Goal: Browse casually: Explore the website without a specific task or goal

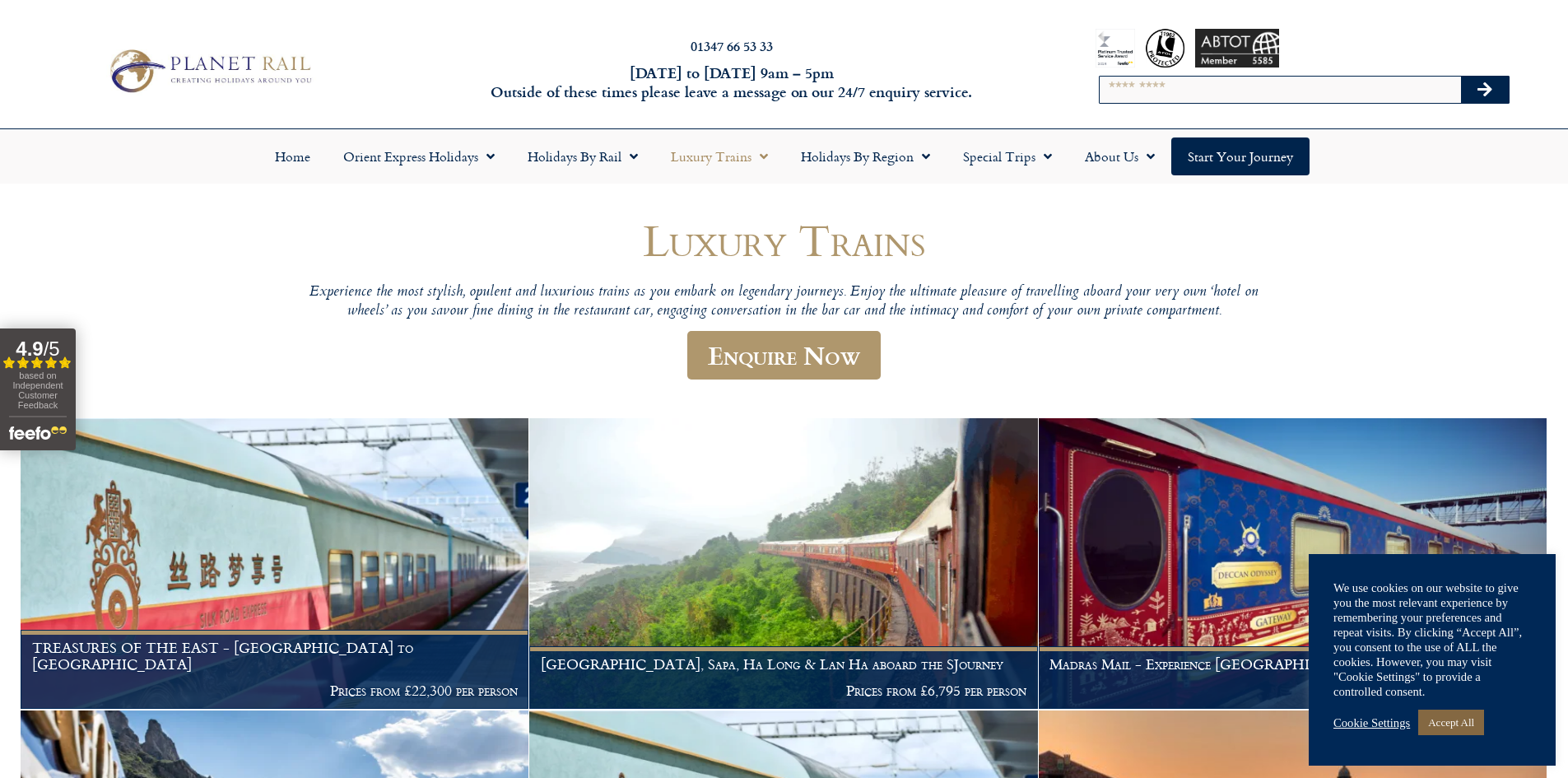
click at [1461, 721] on link "Accept All" at bounding box center [1451, 722] width 66 height 26
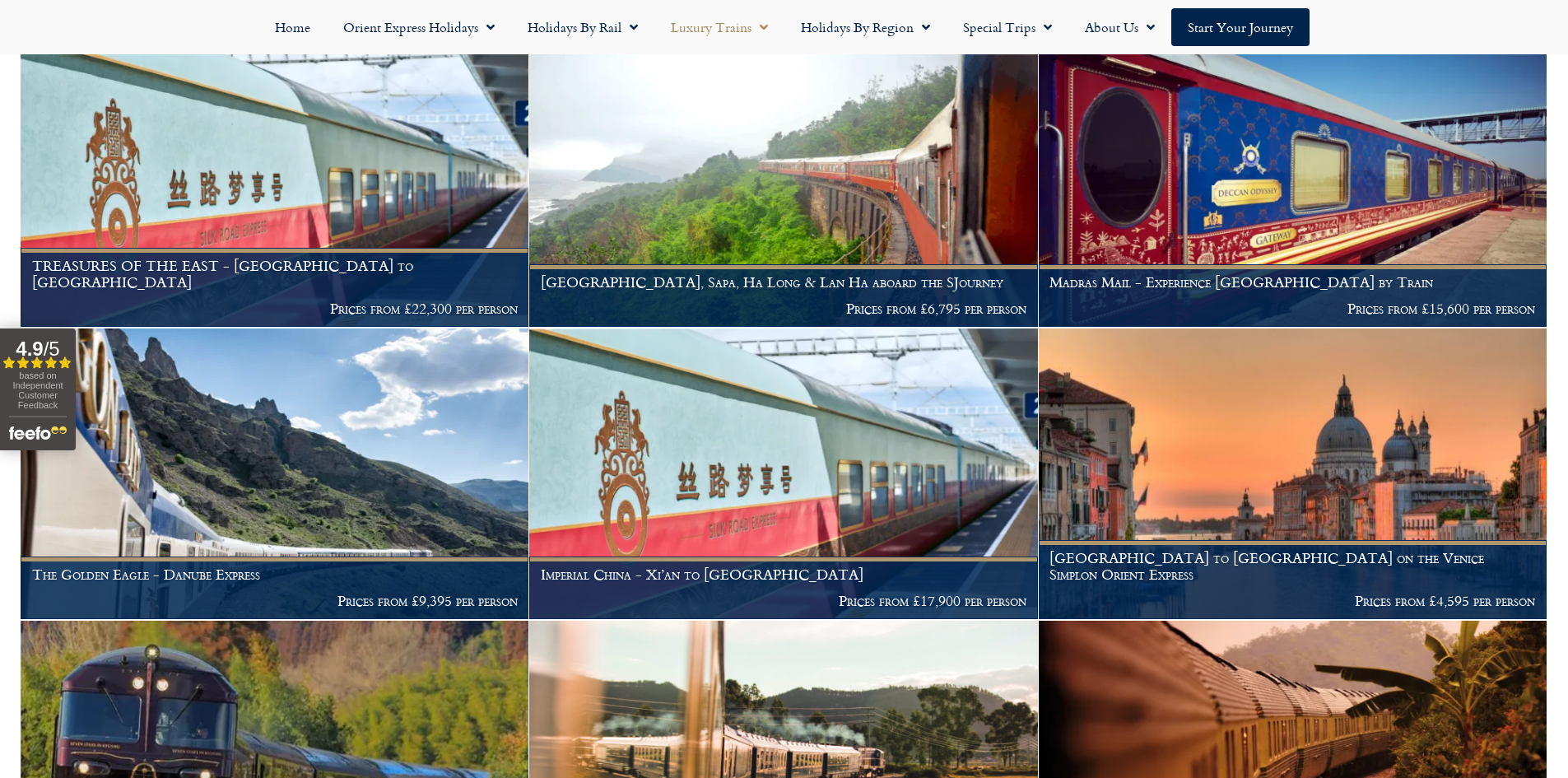
scroll to position [387, 0]
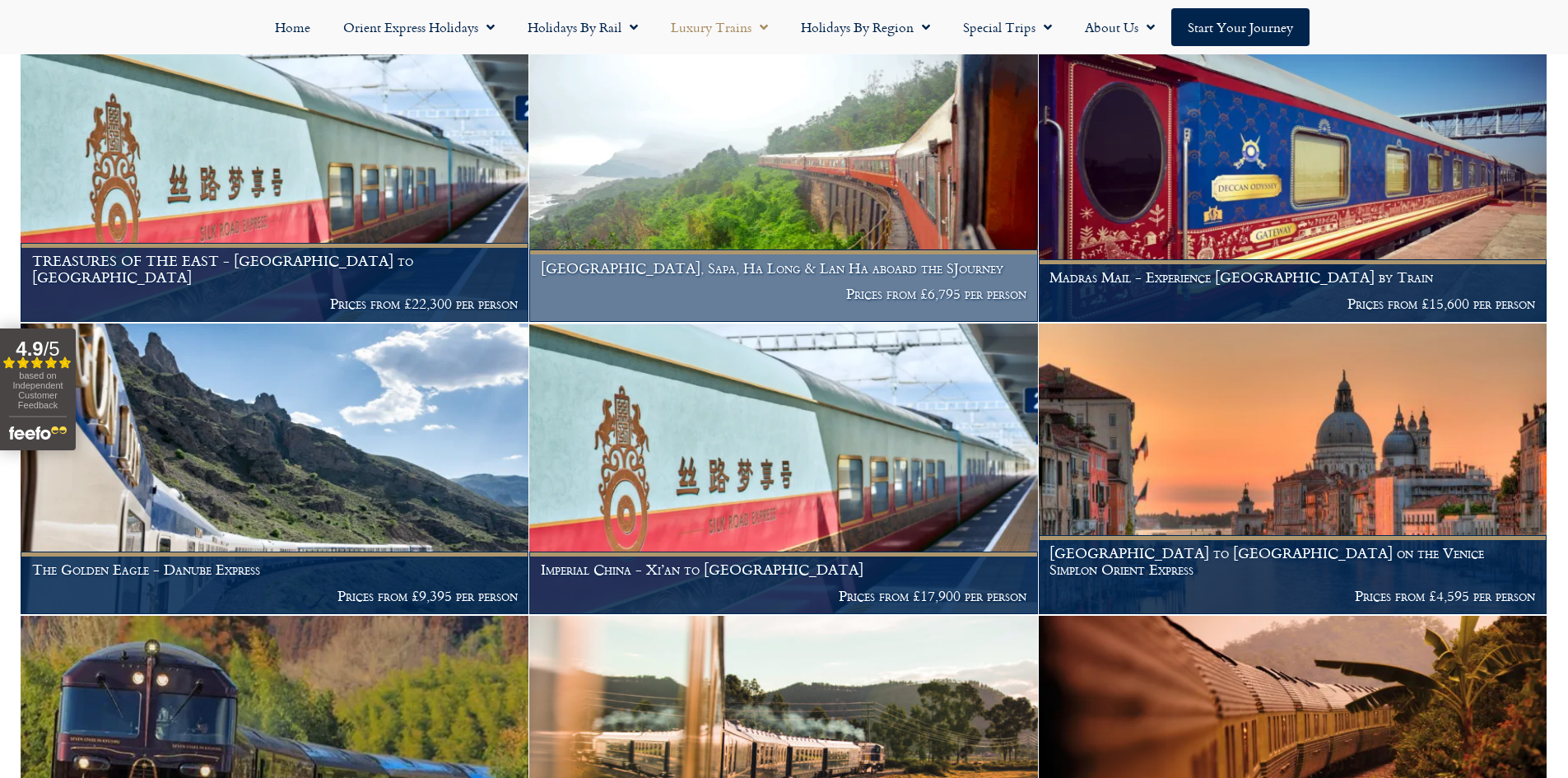
click at [844, 177] on img at bounding box center [783, 177] width 508 height 291
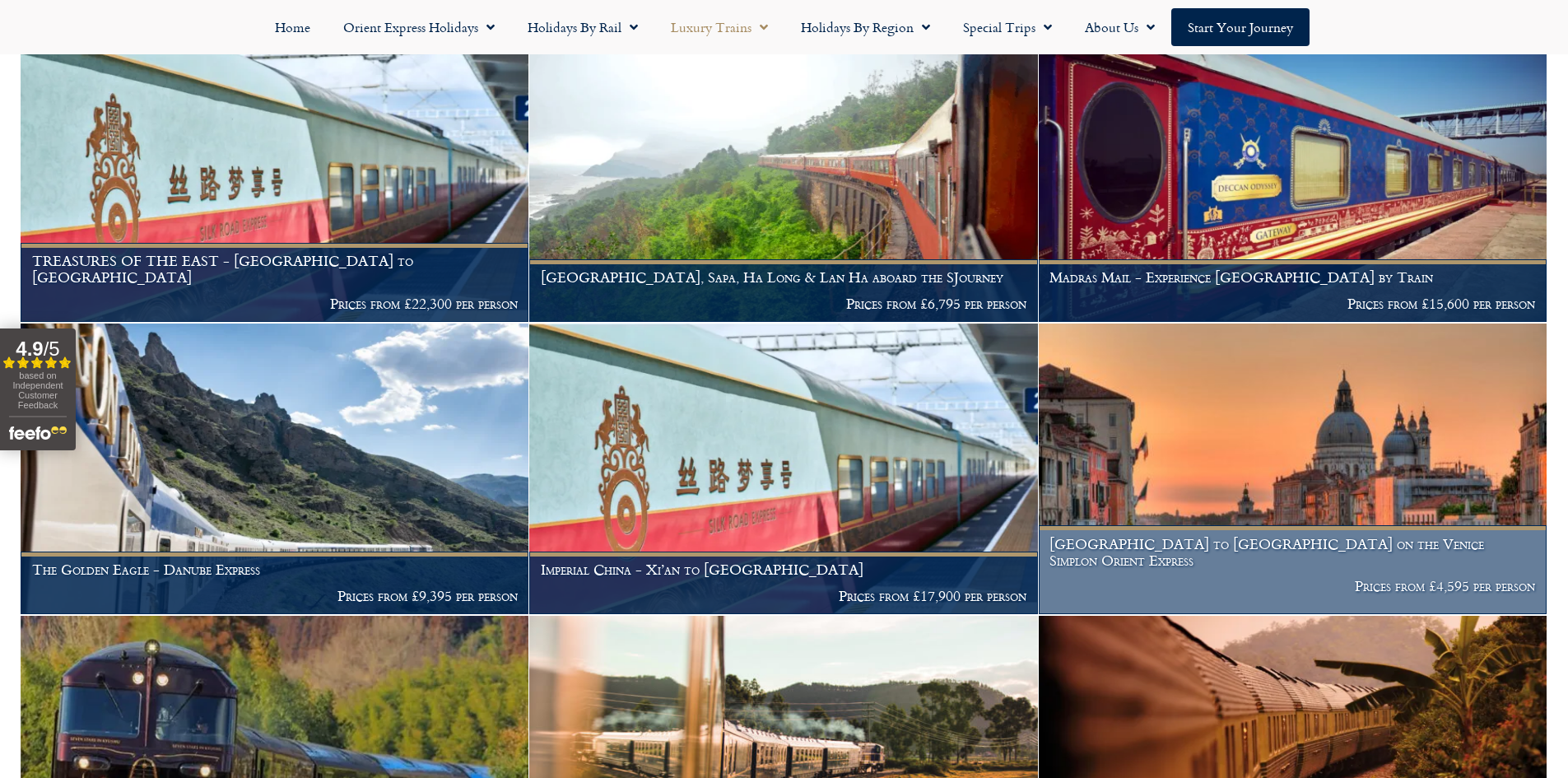
click at [1325, 450] on img at bounding box center [1292, 469] width 508 height 291
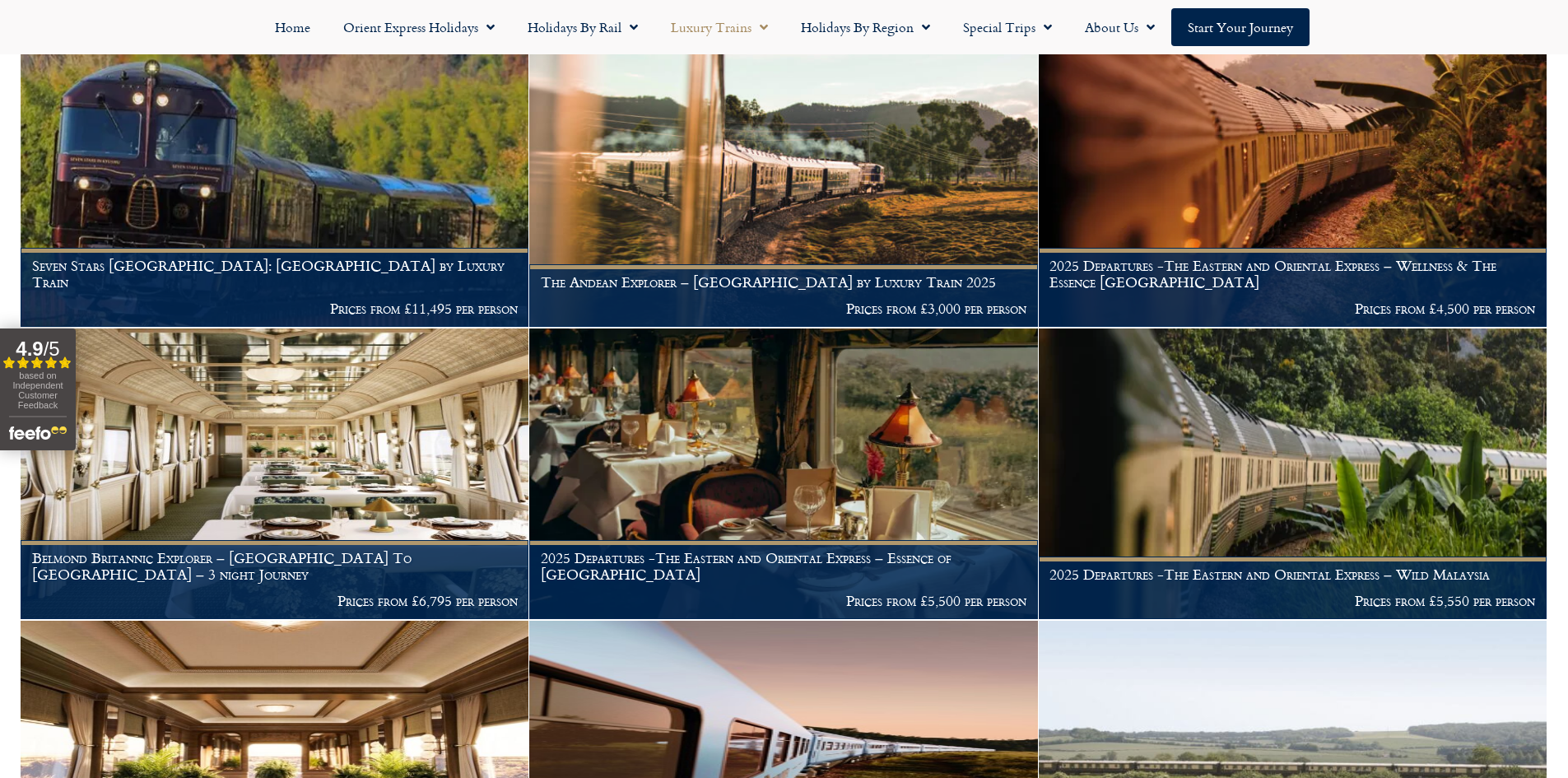
scroll to position [971, 0]
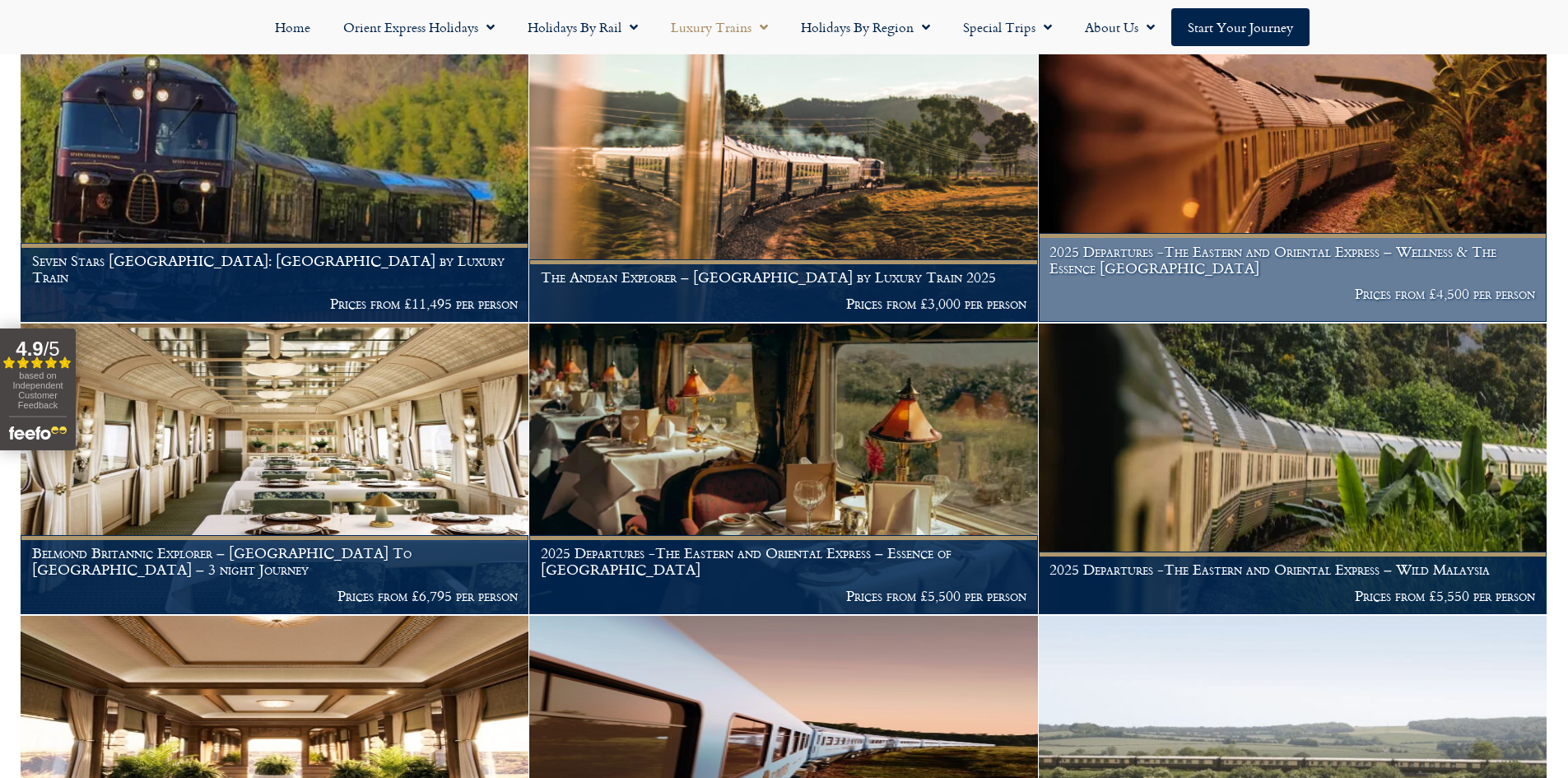
click at [1311, 140] on img at bounding box center [1292, 177] width 508 height 291
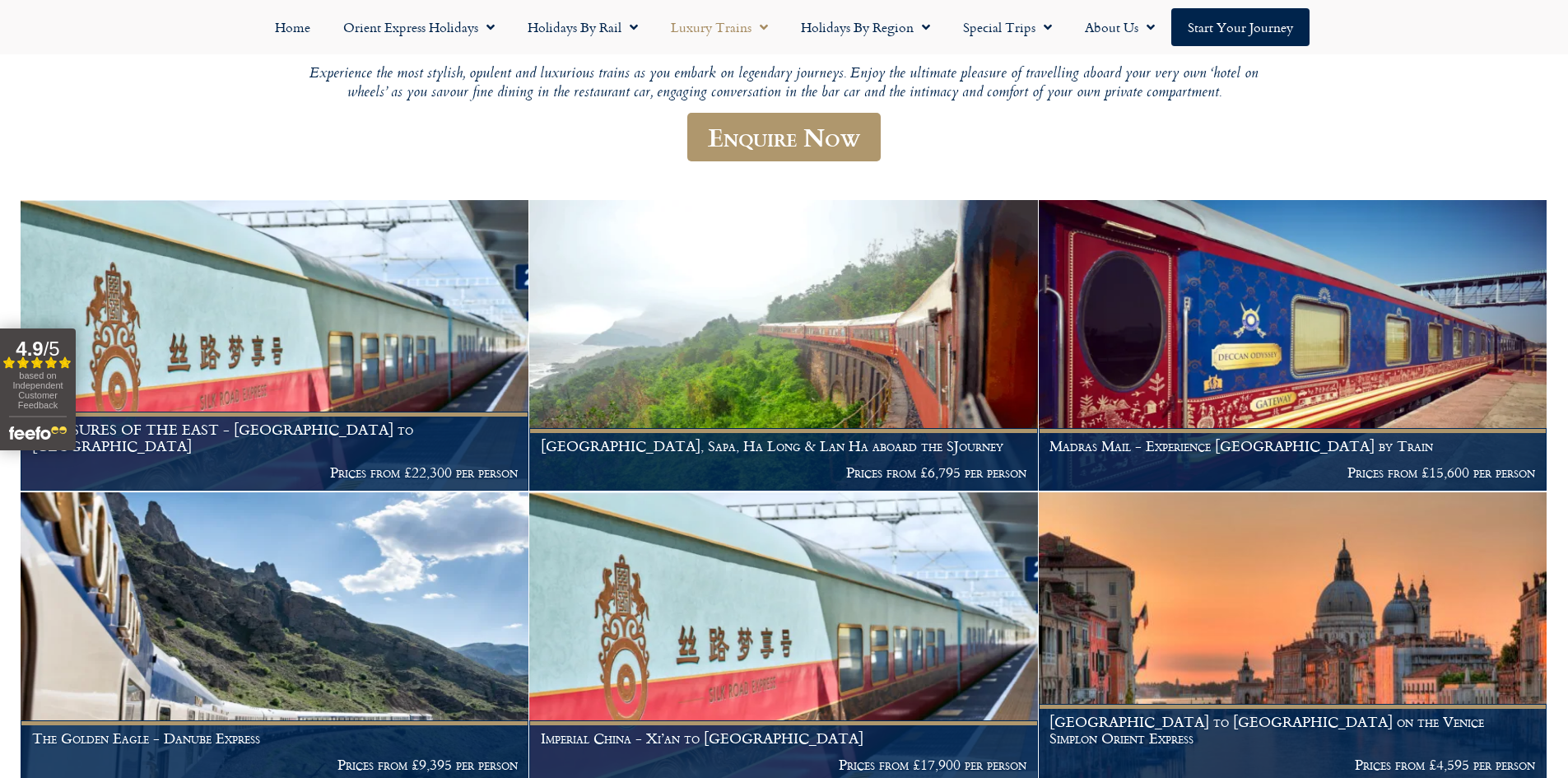
scroll to position [79, 0]
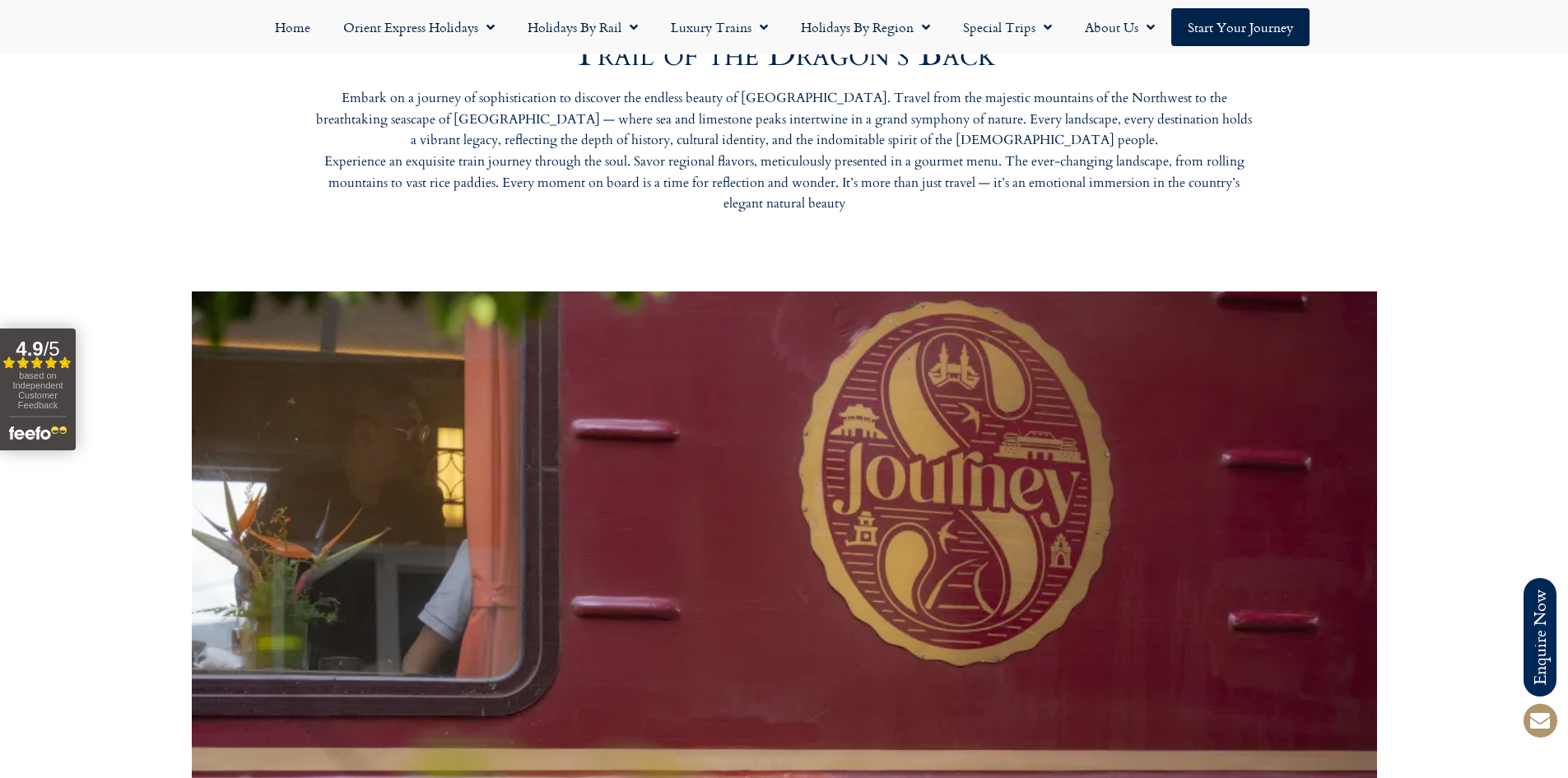
scroll to position [765, 0]
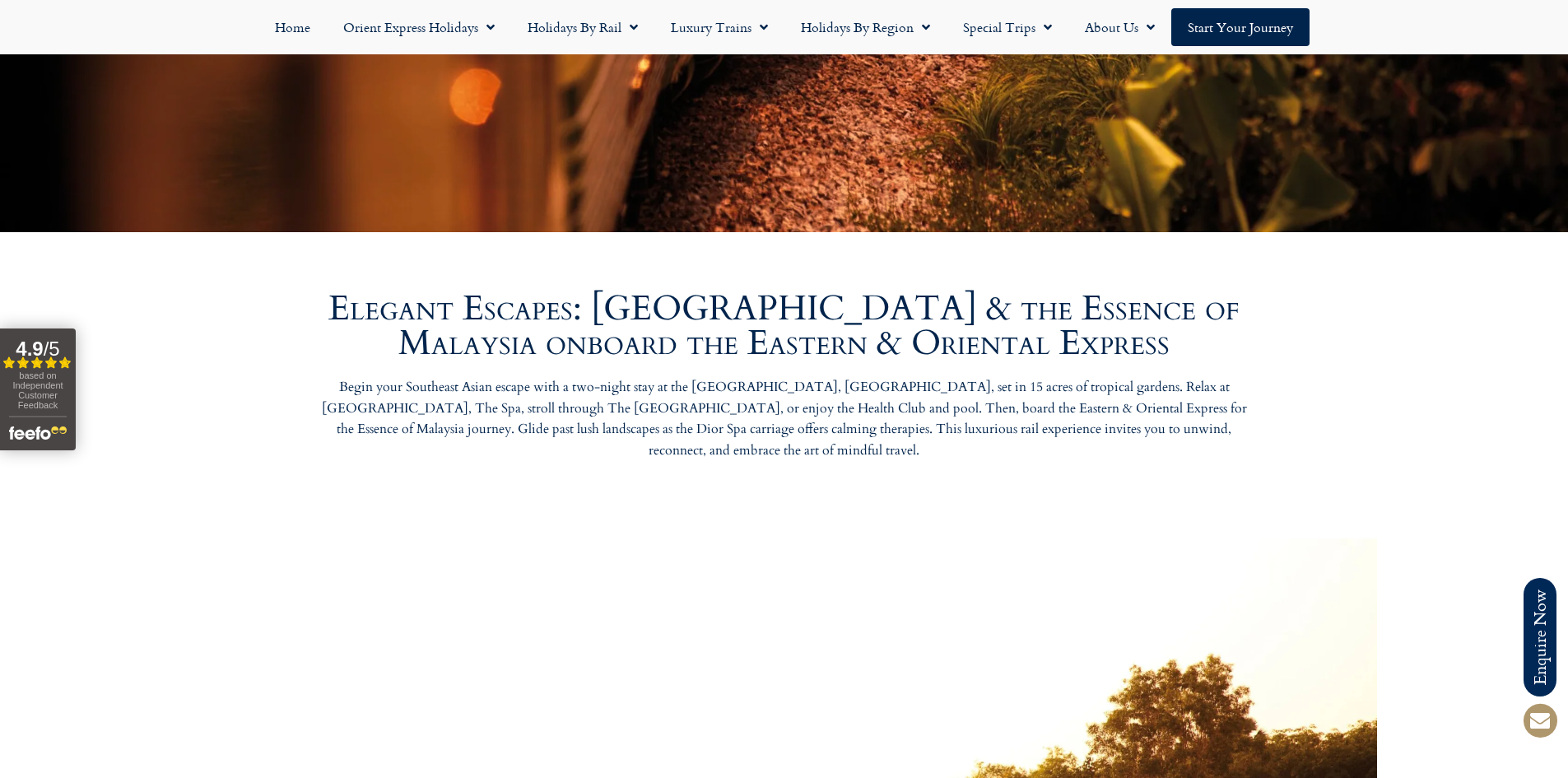
scroll to position [519, 0]
